Goal: Information Seeking & Learning: Compare options

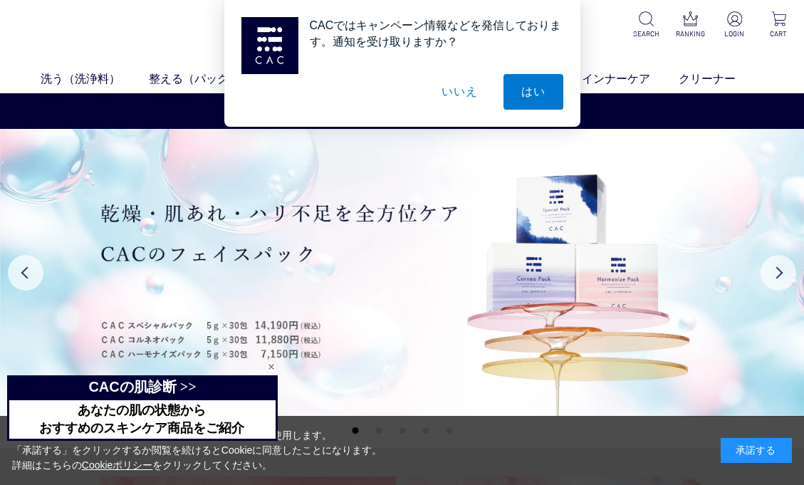
click at [459, 90] on button "いいえ" at bounding box center [459, 92] width 71 height 36
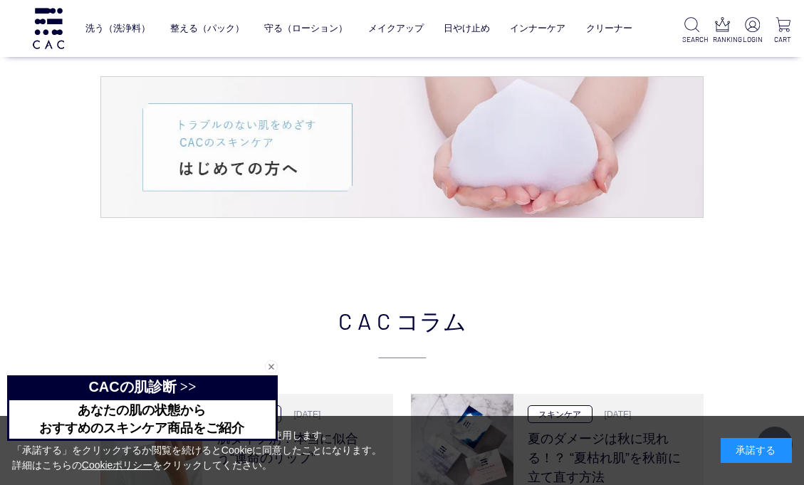
scroll to position [2469, 0]
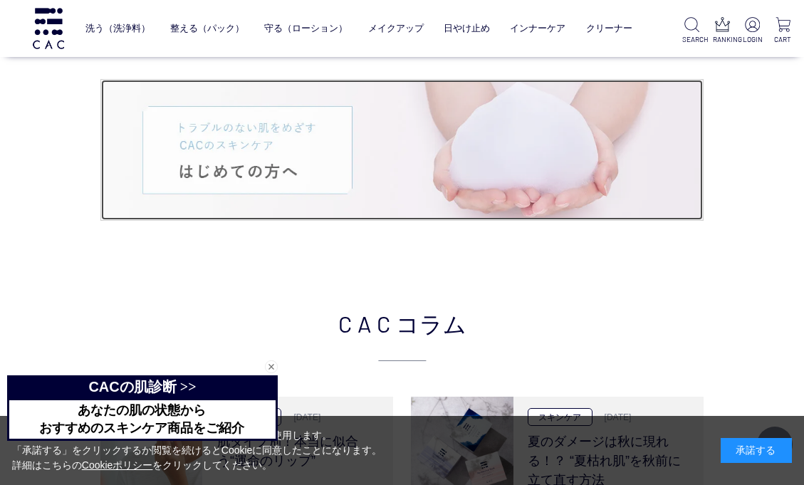
click at [263, 157] on img at bounding box center [402, 150] width 602 height 140
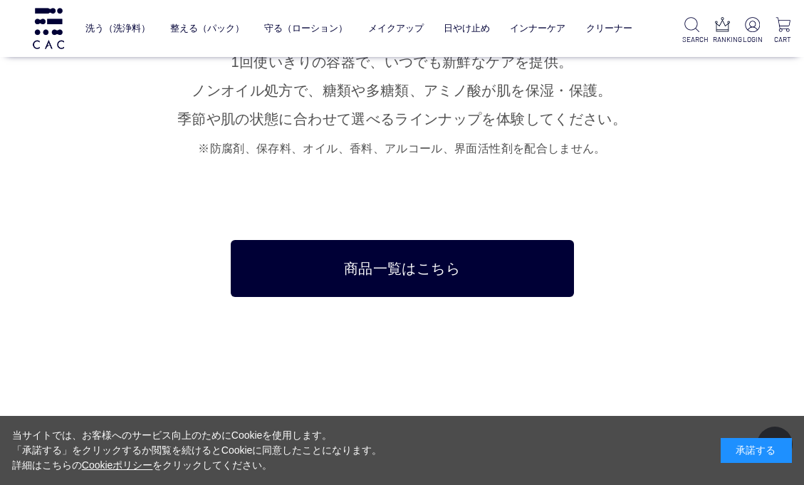
scroll to position [9172, 0]
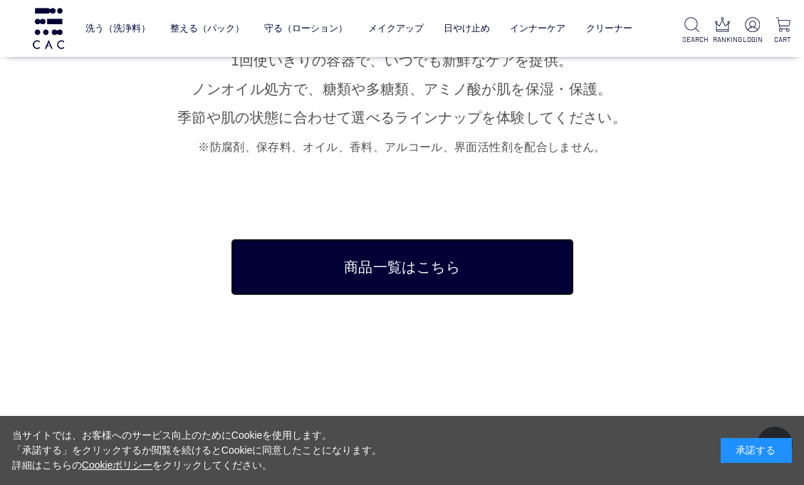
click at [390, 239] on link "商品一覧はこちら" at bounding box center [402, 267] width 343 height 57
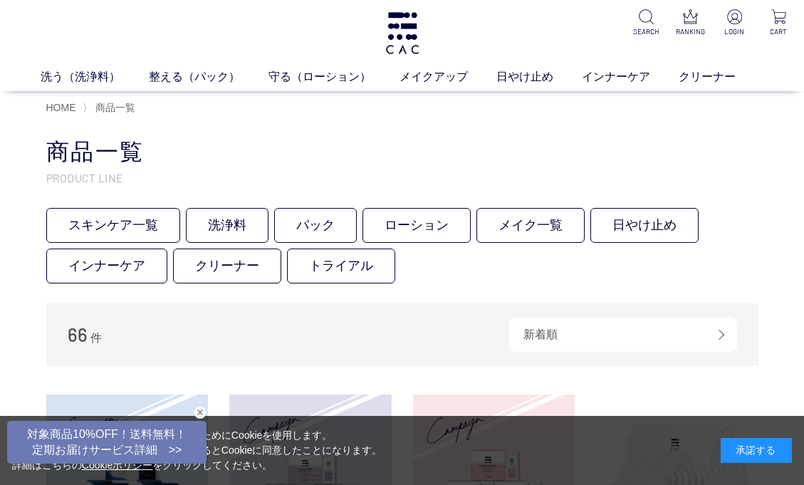
scroll to position [3, 0]
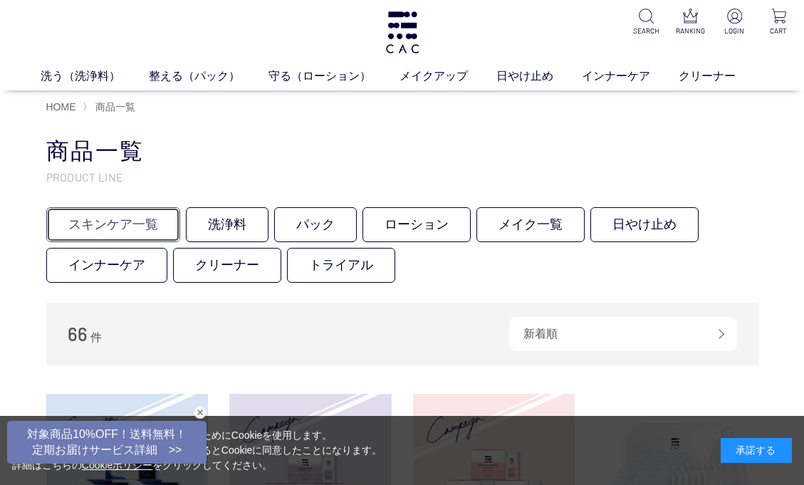
click at [127, 224] on link "スキンケア一覧" at bounding box center [113, 224] width 134 height 35
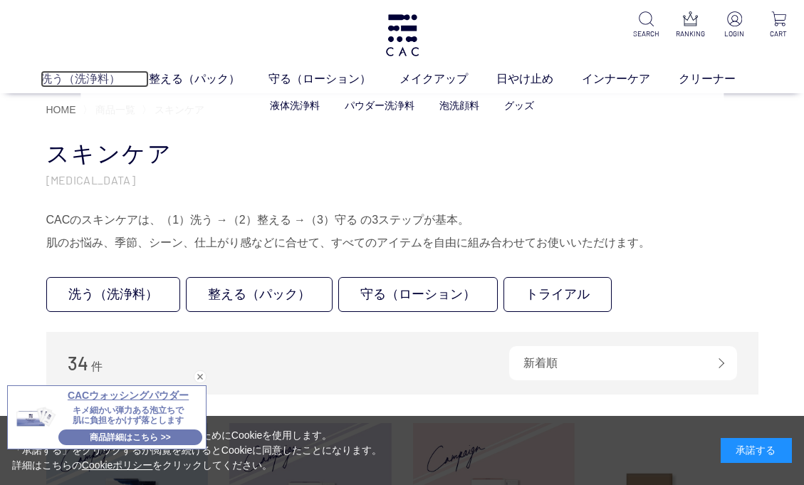
click at [61, 79] on link "洗う（洗浄料）" at bounding box center [95, 79] width 108 height 17
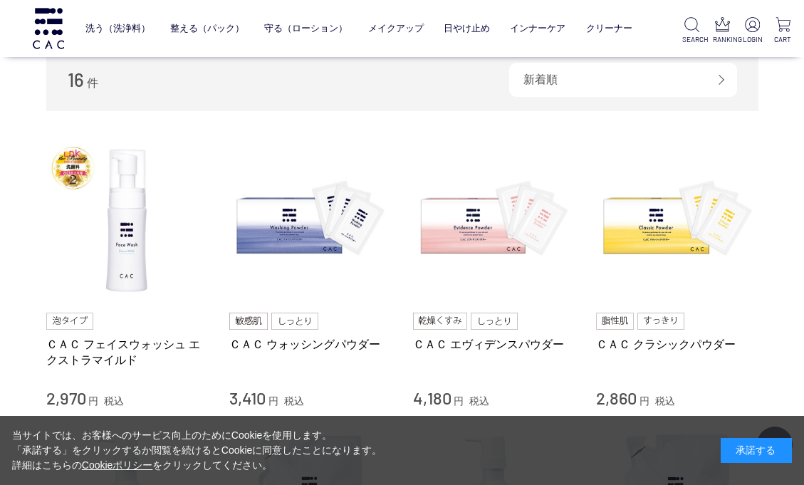
scroll to position [254, 0]
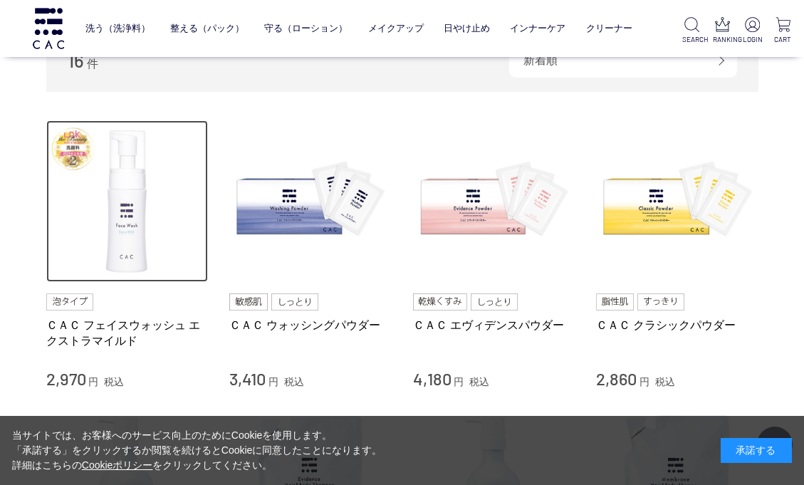
click at [121, 192] on img at bounding box center [127, 201] width 162 height 162
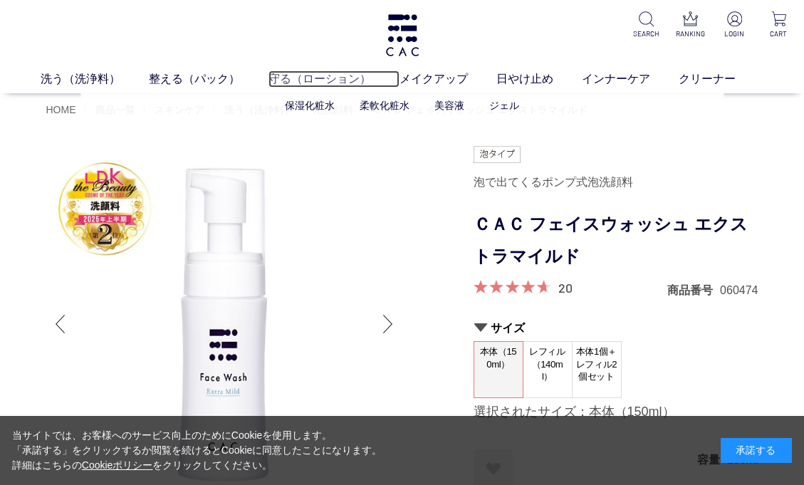
click at [319, 80] on link "守る（ローション）" at bounding box center [334, 79] width 131 height 17
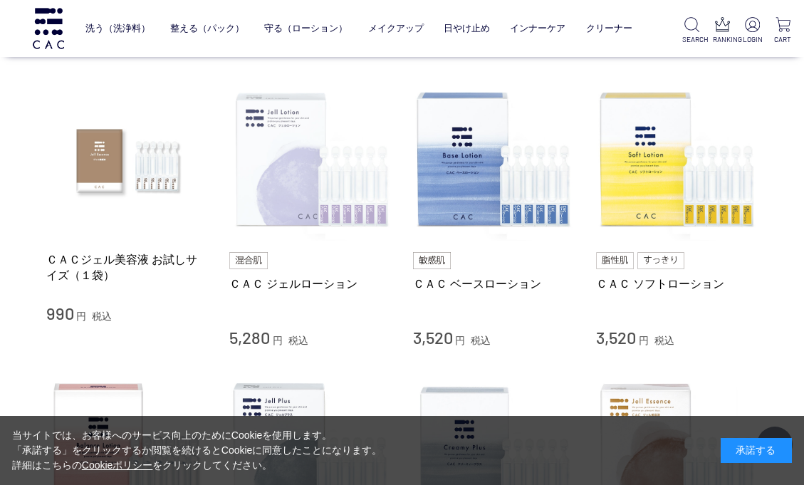
scroll to position [264, 0]
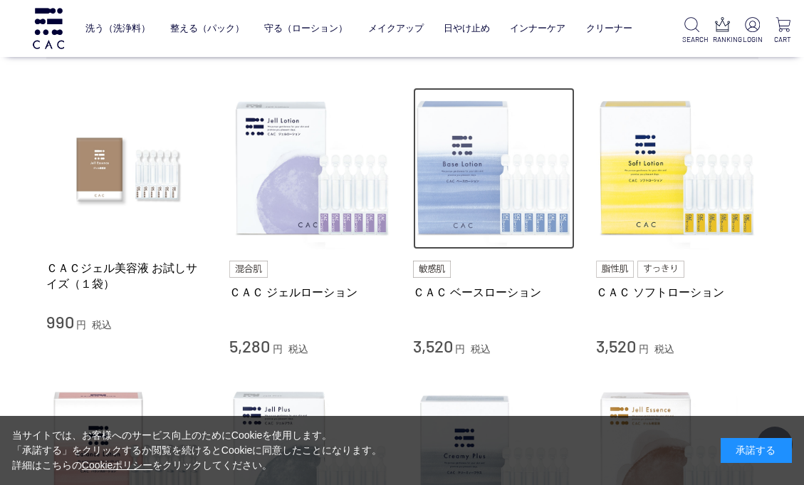
click at [458, 173] on img at bounding box center [494, 169] width 162 height 162
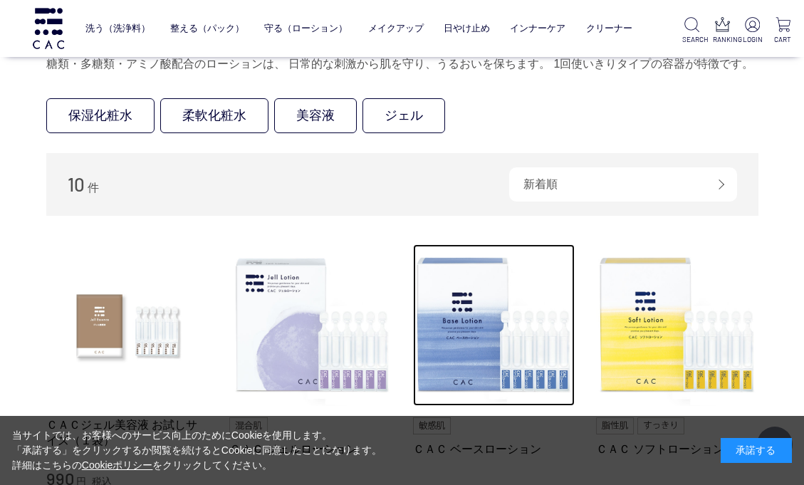
scroll to position [0, 0]
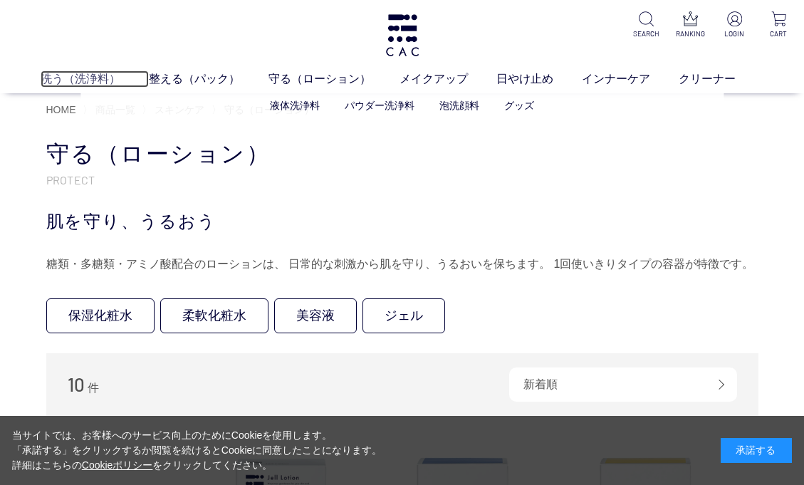
click at [78, 79] on link "洗う（洗浄料）" at bounding box center [95, 79] width 108 height 17
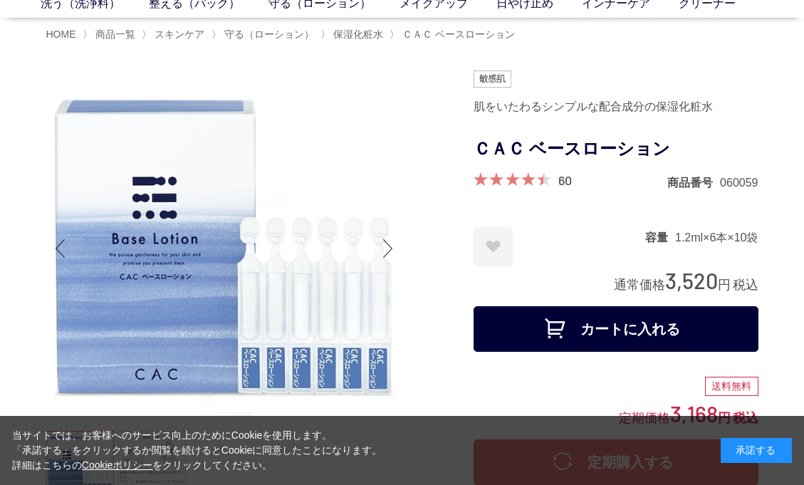
scroll to position [76, 0]
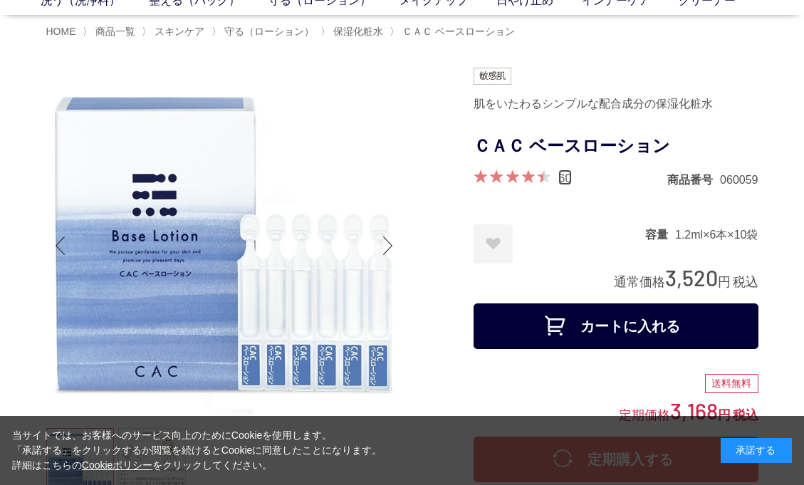
click at [568, 180] on link "60" at bounding box center [565, 178] width 14 height 16
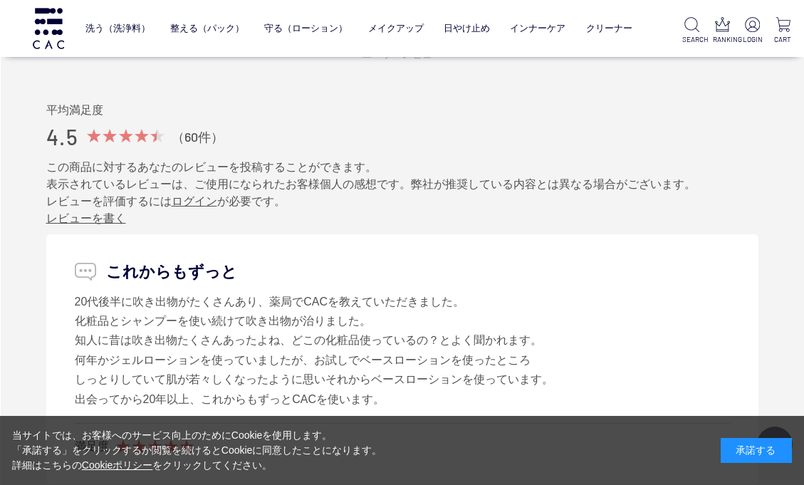
scroll to position [7519, 0]
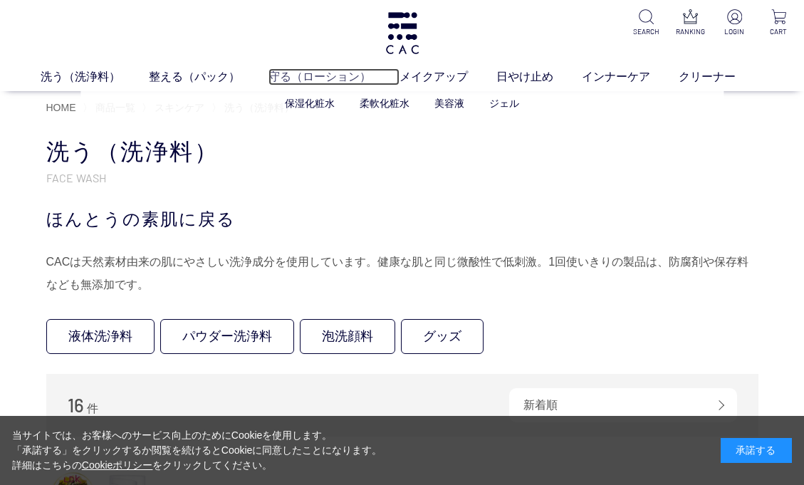
click at [326, 79] on link "守る（ローション）" at bounding box center [334, 76] width 131 height 17
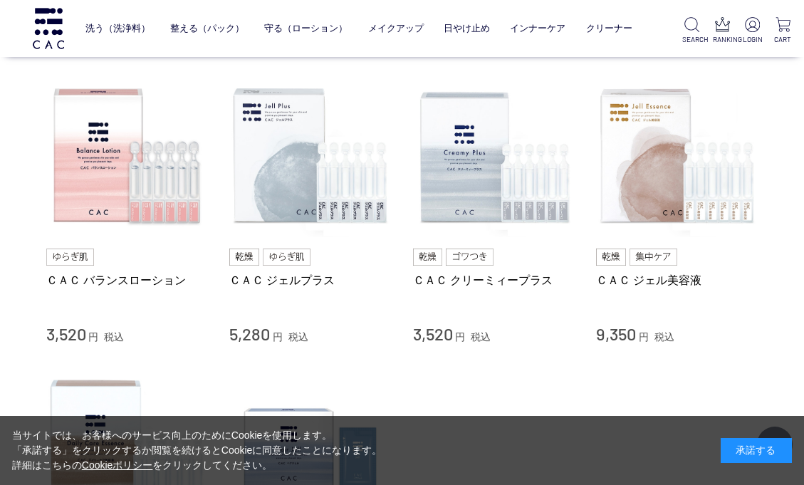
scroll to position [566, 0]
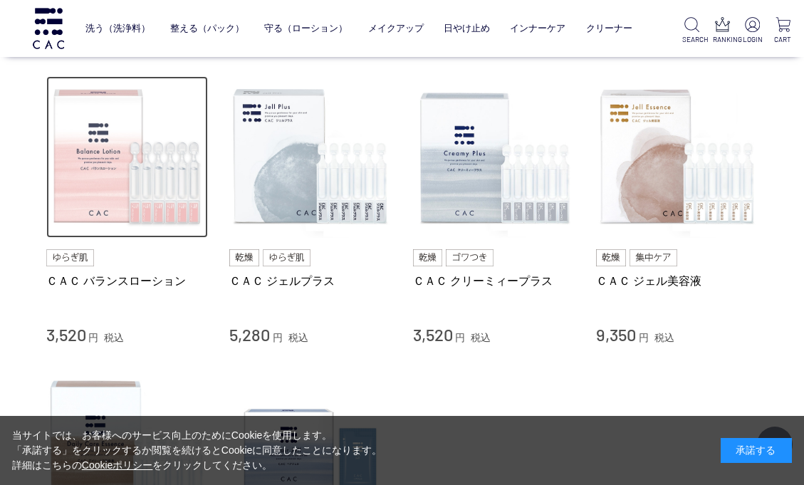
click at [130, 179] on img at bounding box center [127, 157] width 162 height 162
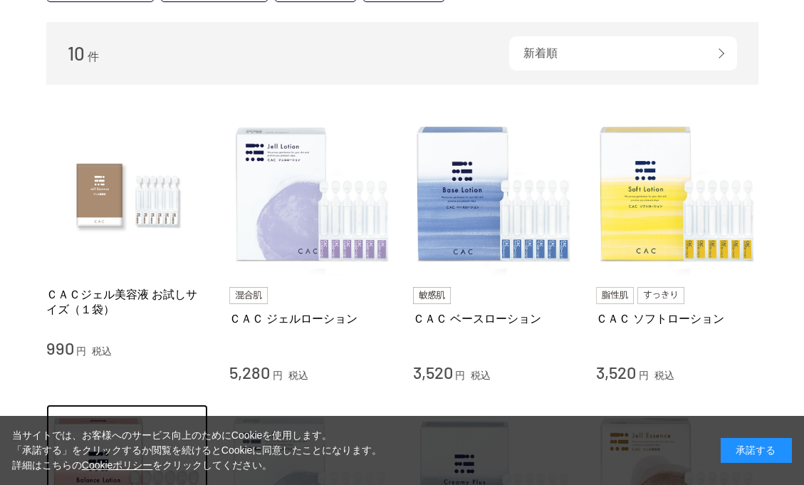
scroll to position [0, 0]
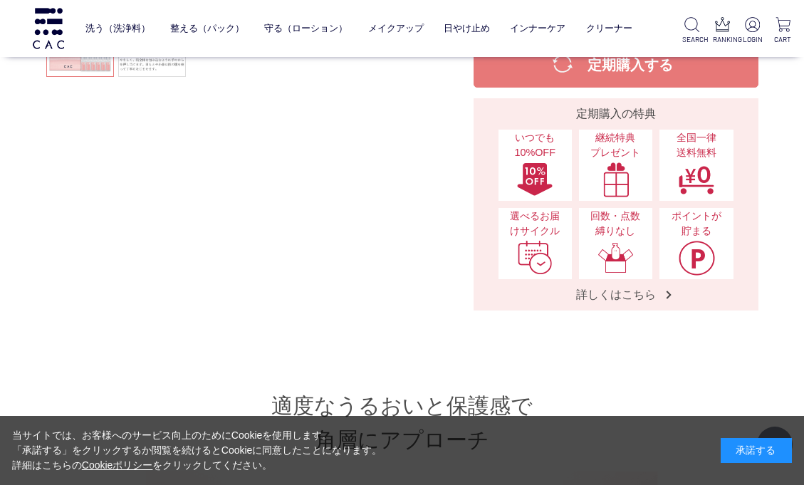
scroll to position [405, 0]
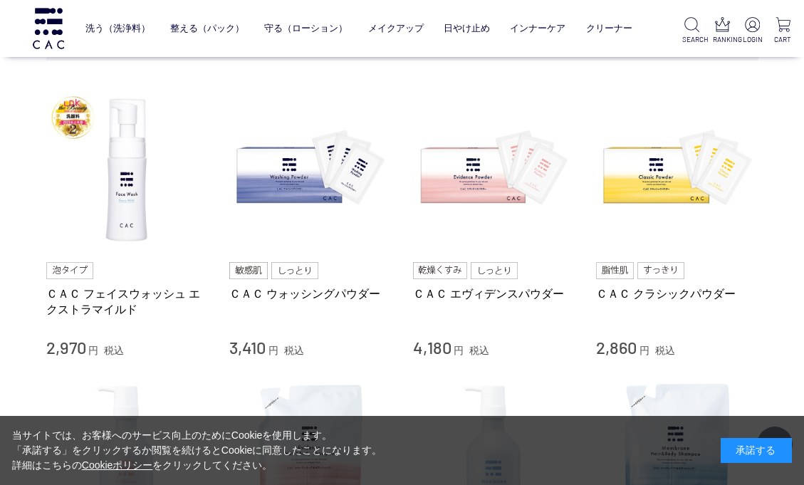
scroll to position [289, 0]
